Goal: Information Seeking & Learning: Learn about a topic

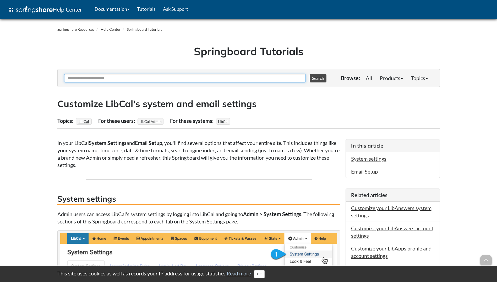
click at [112, 77] on input "Ask Another Question" at bounding box center [185, 78] width 242 height 8
click at [95, 79] on input "Ask Another Question" at bounding box center [185, 78] width 242 height 8
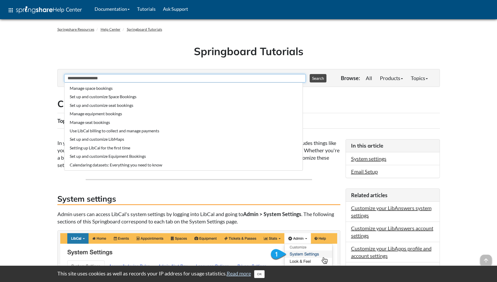
type input "**********"
click at [310, 74] on button "Search" at bounding box center [318, 78] width 17 height 8
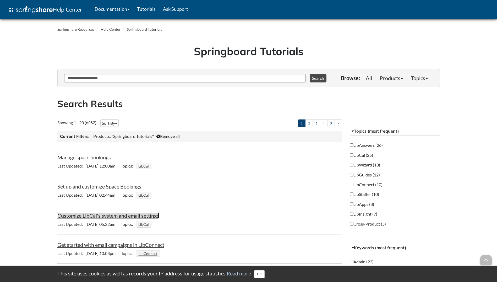
click at [114, 218] on link "Customize LibCal's system and email settings" at bounding box center [108, 215] width 102 height 6
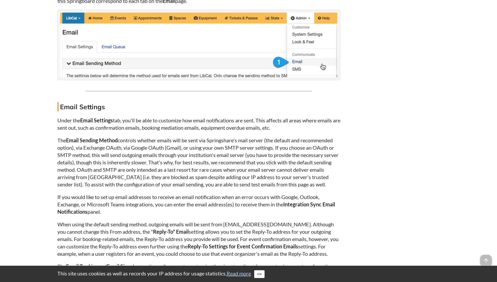
scroll to position [1626, 0]
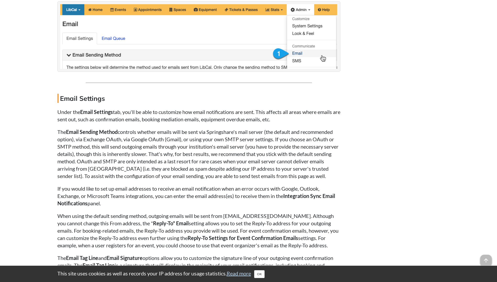
click at [278, 99] on h4 "Email Settings" at bounding box center [198, 98] width 283 height 9
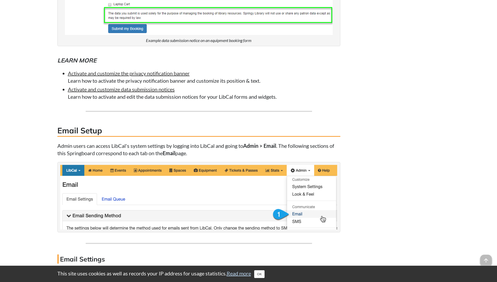
scroll to position [1468, 0]
